Goal: Task Accomplishment & Management: Manage account settings

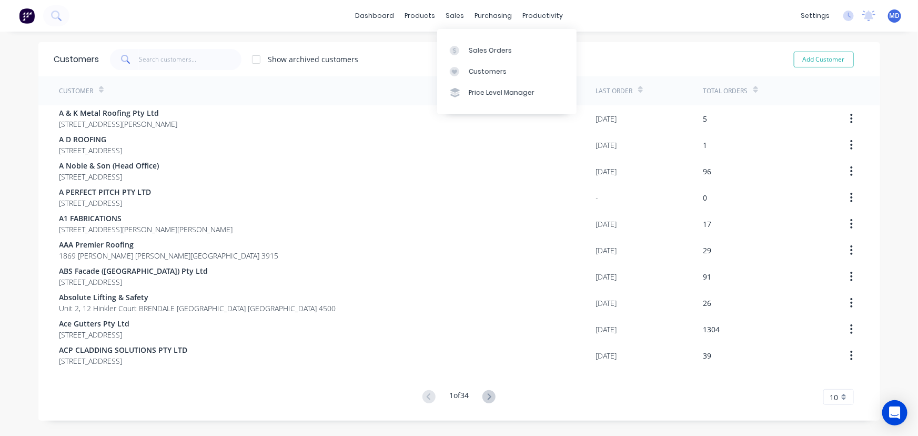
drag, startPoint x: 489, startPoint y: 64, endPoint x: 434, endPoint y: 71, distance: 55.7
click at [489, 64] on link "Customers" at bounding box center [506, 71] width 139 height 21
click at [198, 64] on input "text" at bounding box center [190, 59] width 103 height 21
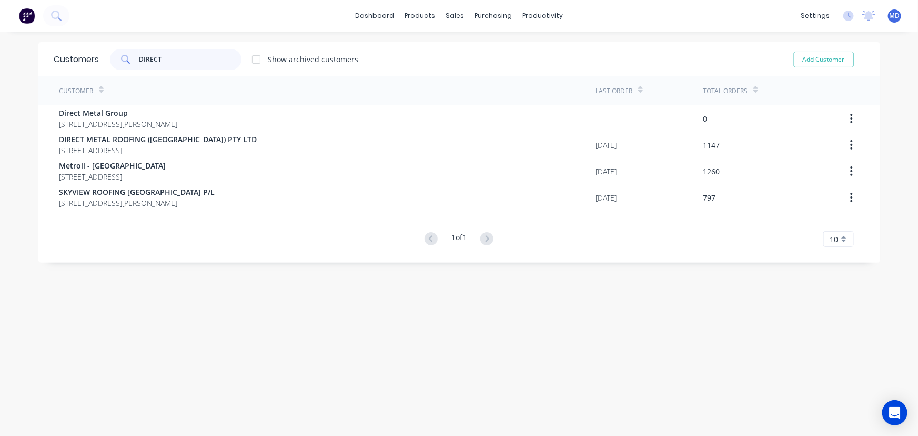
type input "DIRECT"
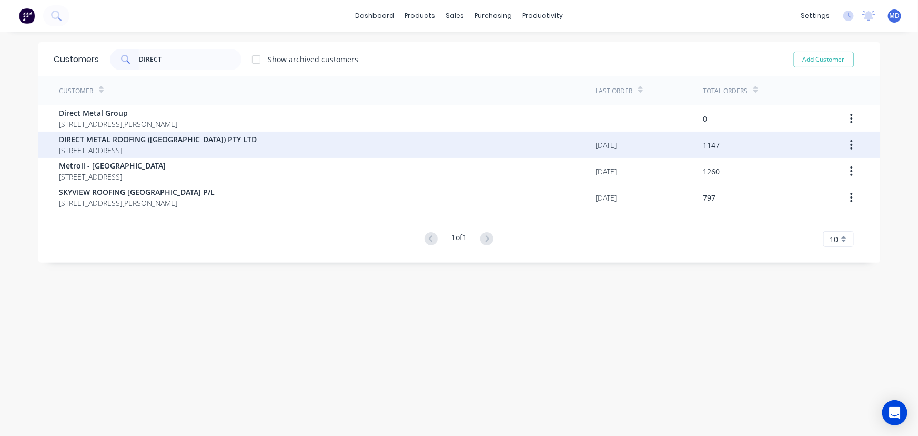
click at [158, 146] on span "[STREET_ADDRESS]" at bounding box center [158, 150] width 198 height 11
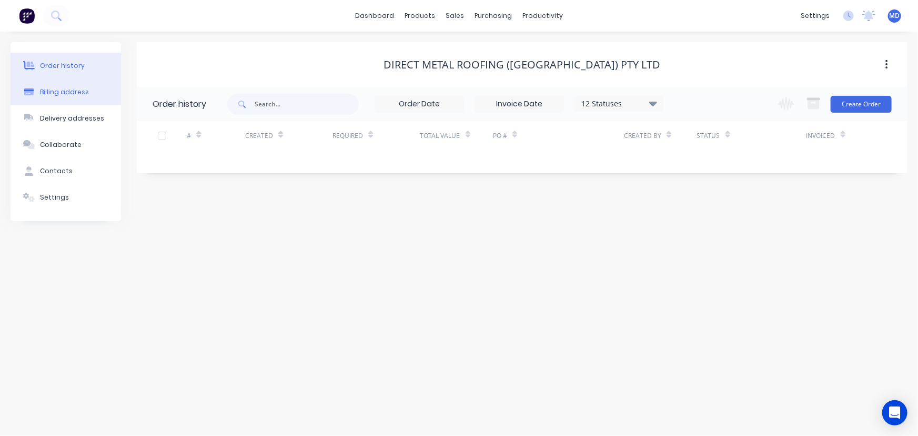
click at [67, 89] on div "Billing address" at bounding box center [64, 91] width 49 height 9
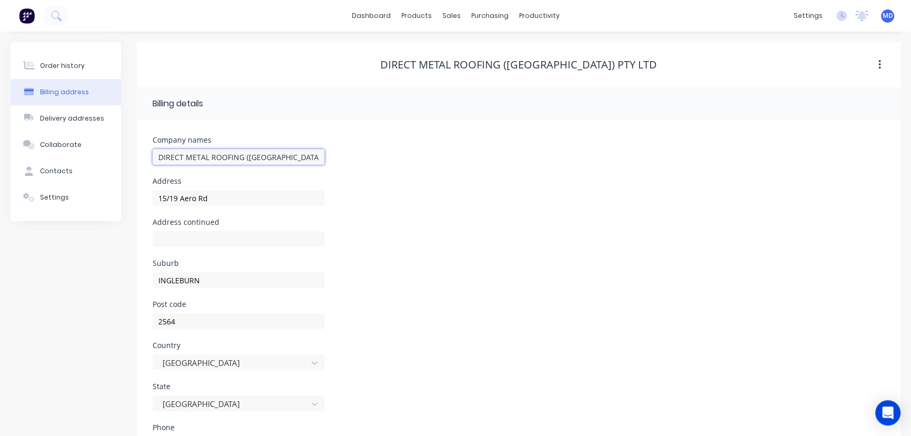
click at [267, 156] on input "DIRECT METAL ROOFING ([GEOGRAPHIC_DATA]) PTY LTD" at bounding box center [239, 157] width 172 height 16
type input "DIRECT METAL ROOFING PTY LTD"
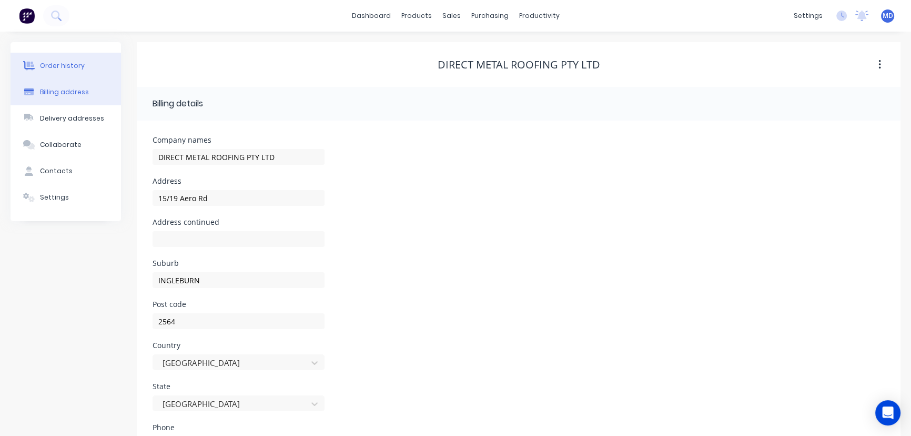
click at [49, 61] on div "Order history" at bounding box center [62, 65] width 45 height 9
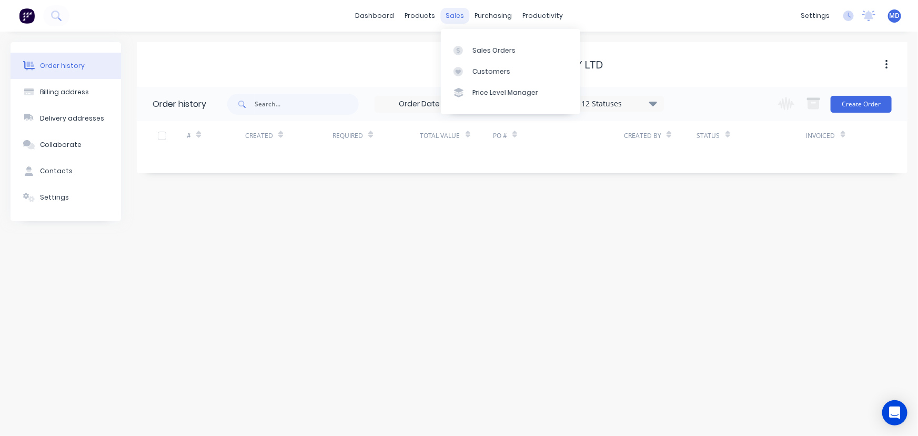
click at [454, 18] on div "sales" at bounding box center [454, 16] width 29 height 16
click at [492, 72] on div "Customers" at bounding box center [492, 71] width 38 height 9
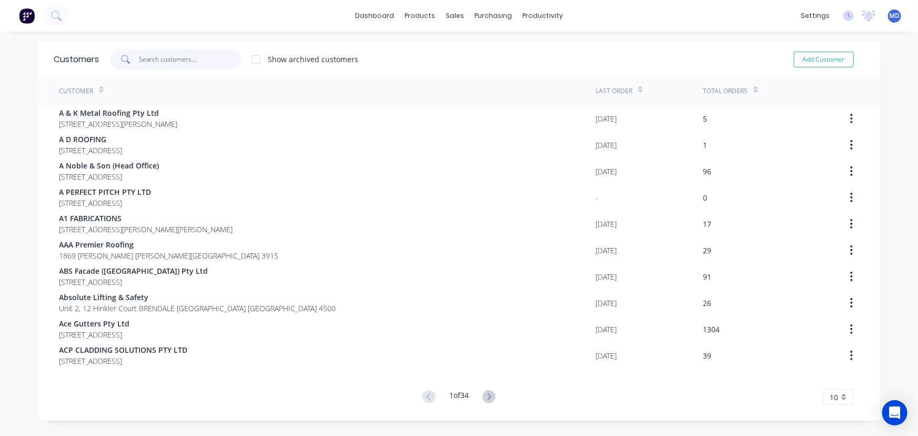
click at [193, 59] on input "text" at bounding box center [190, 59] width 103 height 21
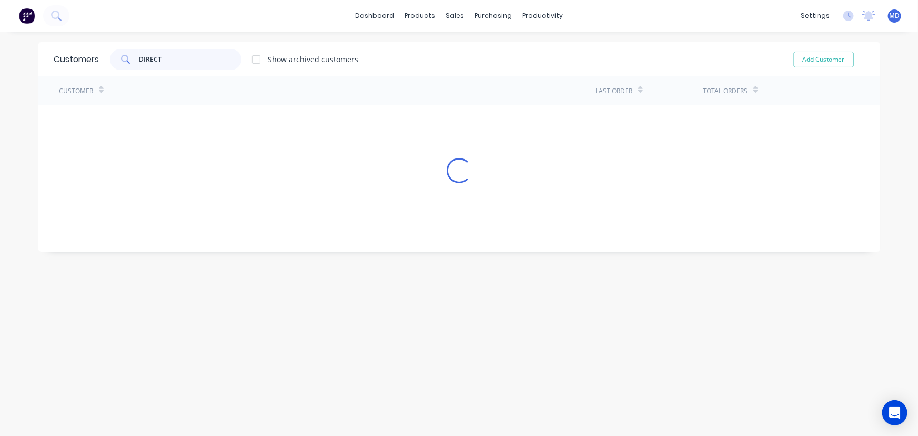
type input "DIRECT"
